Goal: Transaction & Acquisition: Purchase product/service

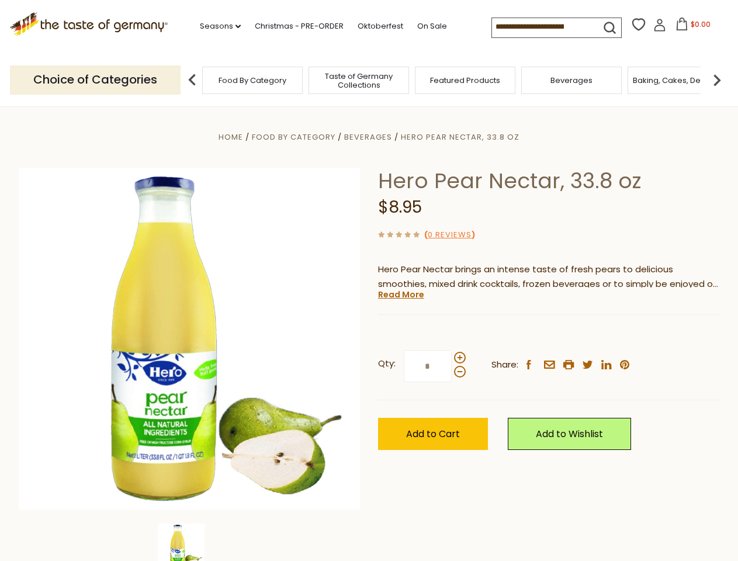
click at [369, 281] on div "Home Food By Category [GEOGRAPHIC_DATA] Hero Pear Nectar, 33.8 oz Hero Pear Nec…" at bounding box center [369, 355] width 719 height 450
click at [216, 26] on link "Seasons dropdown_arrow" at bounding box center [220, 26] width 41 height 13
click at [543, 27] on input at bounding box center [541, 26] width 99 height 16
click at [691, 27] on span "$0.00" at bounding box center [701, 24] width 20 height 10
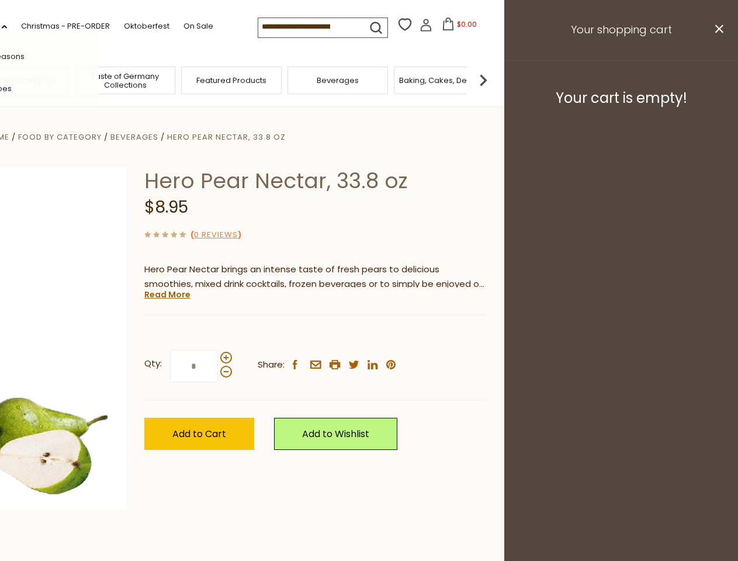
click at [99, 80] on div "All Seasons Recipes Game Day [DATE] [DATE] [DATE][PERSON_NAME] [DATE] Springfes…" at bounding box center [32, 281] width 133 height 496
click at [495, 80] on img at bounding box center [483, 79] width 23 height 23
click at [369, 334] on div "Qty: * Share: facebook email printer twitter linkedin pinterest" at bounding box center [315, 367] width 342 height 68
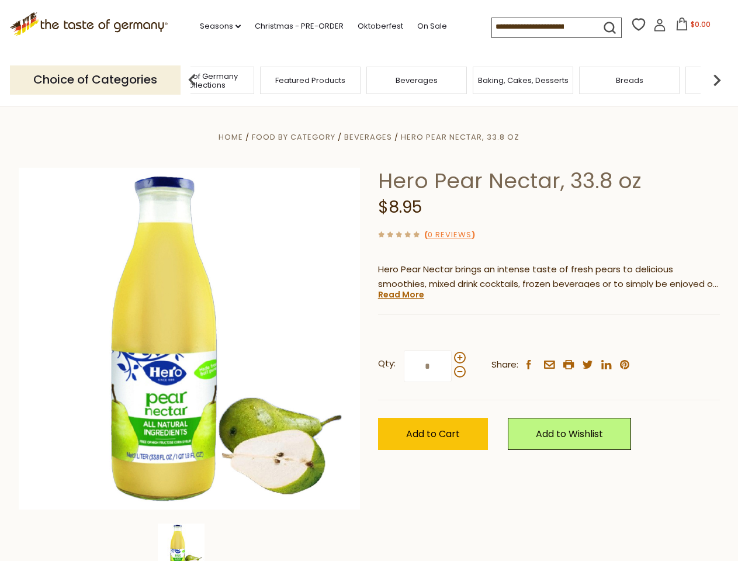
click at [189, 543] on img at bounding box center [181, 547] width 47 height 47
click at [401, 295] on link "Read More" at bounding box center [401, 295] width 46 height 12
